Goal: Task Accomplishment & Management: Manage account settings

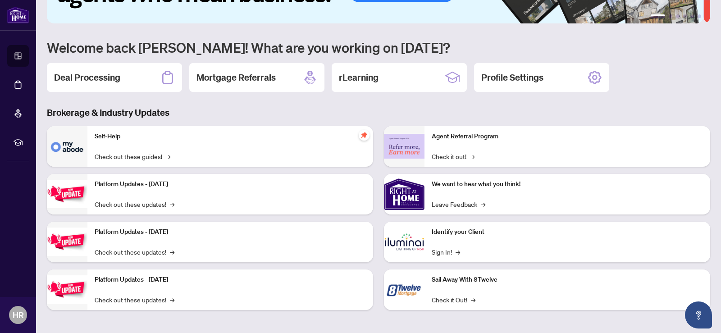
scroll to position [59, 0]
click at [109, 74] on h2 "Deal Processing" at bounding box center [87, 77] width 66 height 13
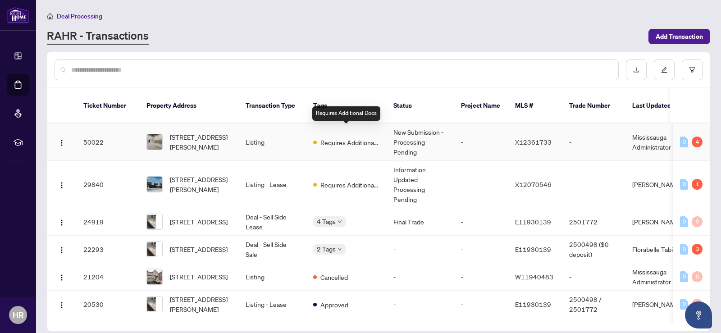
click at [363, 137] on span "Requires Additional Docs" at bounding box center [349, 142] width 59 height 10
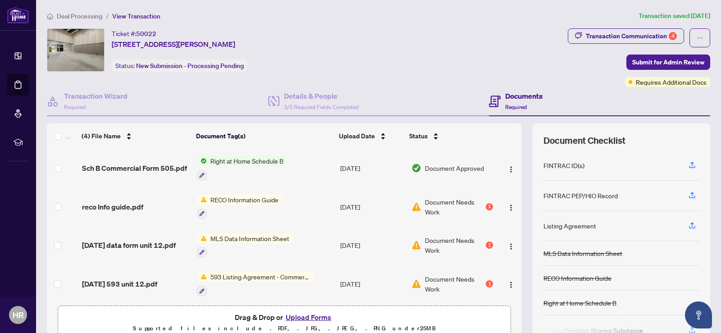
click at [431, 204] on span "Document Needs Work" at bounding box center [454, 207] width 59 height 20
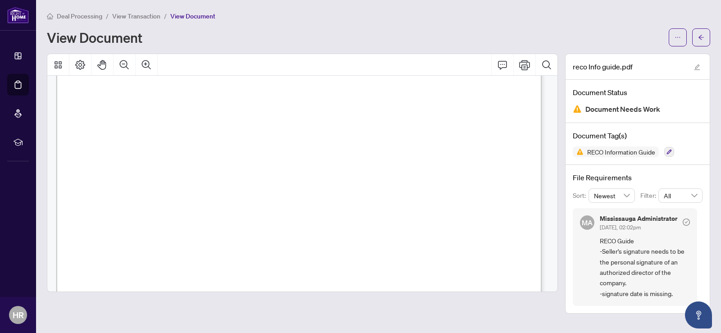
scroll to position [534, 0]
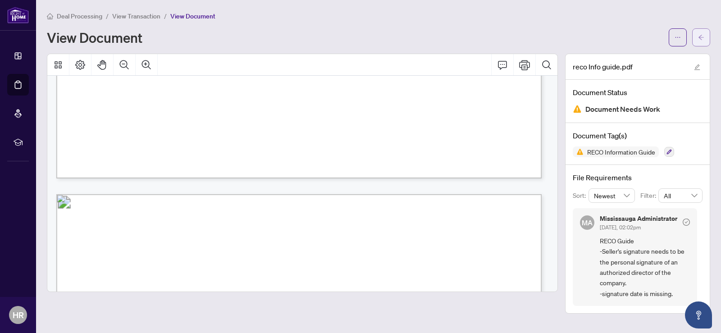
click at [701, 34] on icon "arrow-left" at bounding box center [701, 37] width 6 height 6
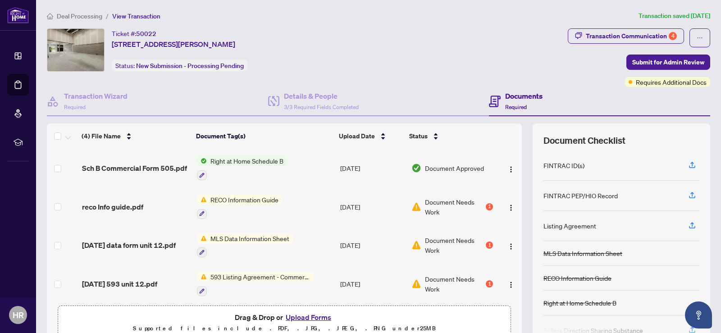
click at [249, 238] on span "MLS Data Information Sheet" at bounding box center [250, 238] width 86 height 10
click at [438, 239] on span "Document Needs Work" at bounding box center [454, 245] width 59 height 20
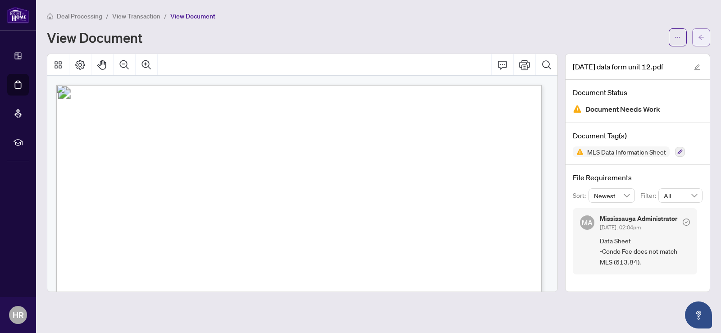
click at [700, 34] on icon "arrow-left" at bounding box center [701, 37] width 6 height 6
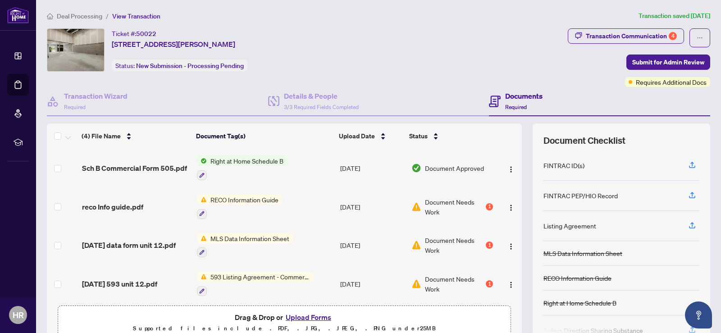
click at [434, 278] on span "Document Needs Work" at bounding box center [454, 284] width 59 height 20
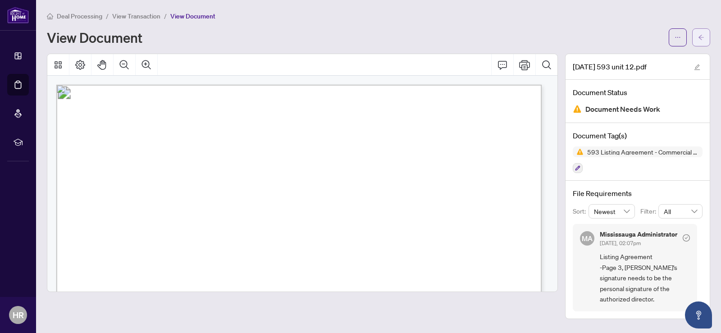
click at [700, 35] on icon "arrow-left" at bounding box center [701, 37] width 6 height 6
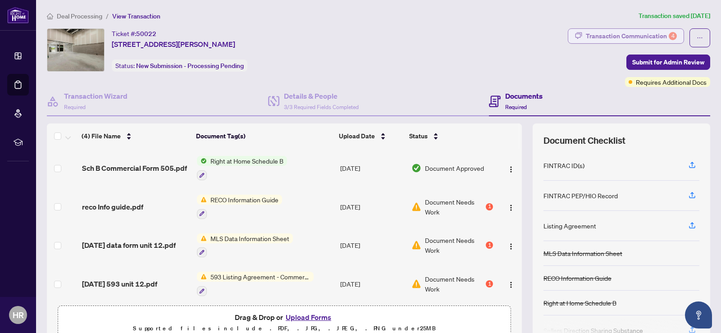
click at [660, 34] on div "Transaction Communication 4" at bounding box center [631, 36] width 91 height 14
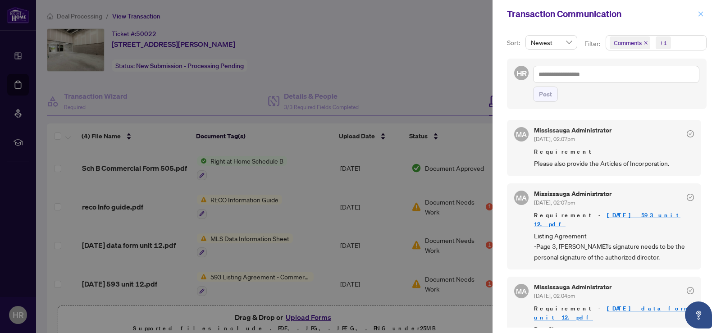
click at [699, 18] on span "button" at bounding box center [700, 14] width 6 height 14
